Goal: Task Accomplishment & Management: Use online tool/utility

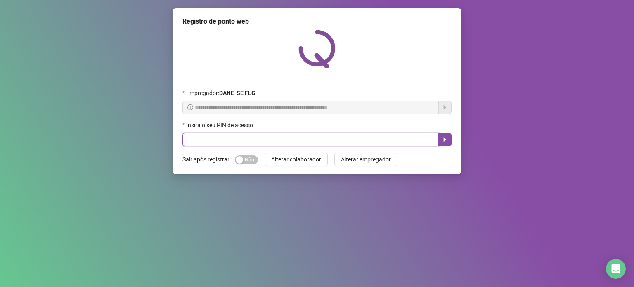
click at [264, 142] on input "text" at bounding box center [310, 139] width 256 height 13
type input "*****"
click at [443, 143] on icon "caret-right" at bounding box center [444, 139] width 7 height 7
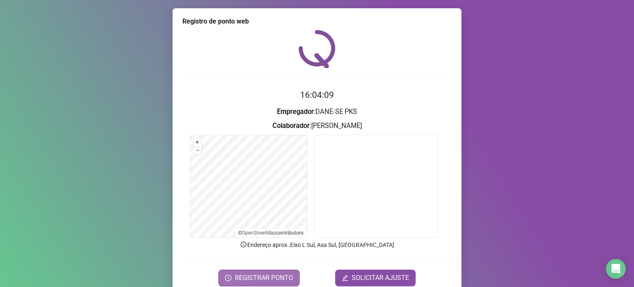
click at [272, 276] on span "REGISTRAR PONTO" at bounding box center [264, 278] width 58 height 10
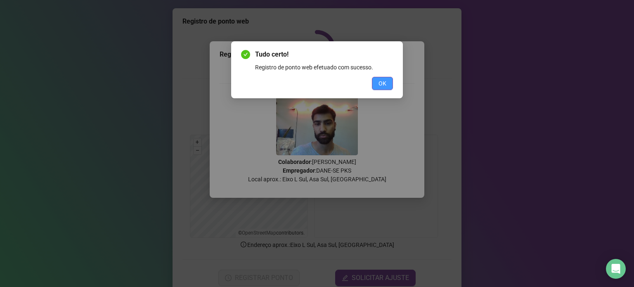
click at [382, 84] on span "OK" at bounding box center [382, 83] width 8 height 9
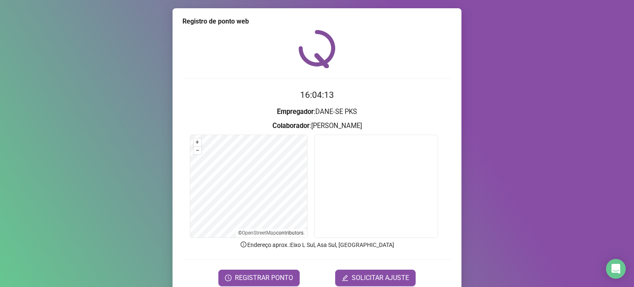
scroll to position [35, 0]
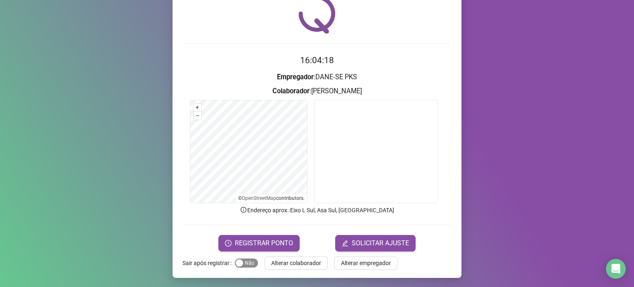
click at [236, 262] on div "button" at bounding box center [239, 262] width 7 height 7
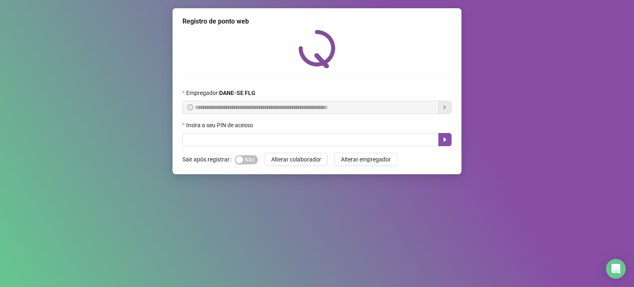
click at [293, 132] on div "Insira o seu PIN de acesso" at bounding box center [316, 126] width 269 height 12
click at [292, 141] on input "text" at bounding box center [310, 139] width 256 height 13
click at [239, 159] on div "button" at bounding box center [239, 159] width 7 height 7
click at [263, 134] on input "text" at bounding box center [310, 139] width 256 height 13
type input "*"
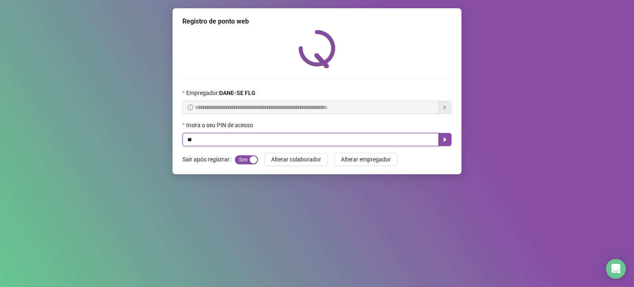
type input "*"
click at [443, 137] on icon "caret-right" at bounding box center [444, 139] width 7 height 7
type input "*****"
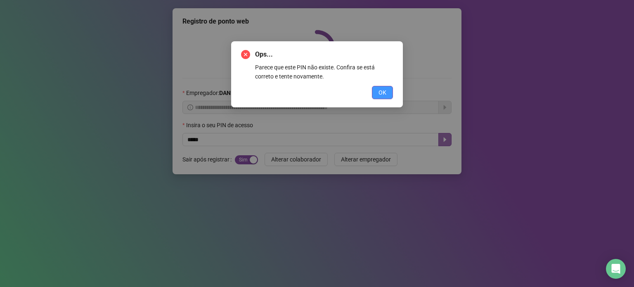
click at [380, 95] on span "OK" at bounding box center [382, 92] width 8 height 9
